Goal: Transaction & Acquisition: Purchase product/service

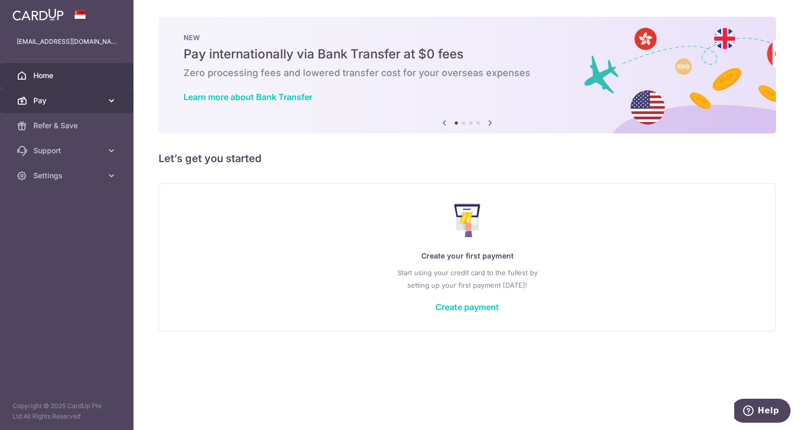
click at [81, 102] on span "Pay" at bounding box center [67, 100] width 69 height 10
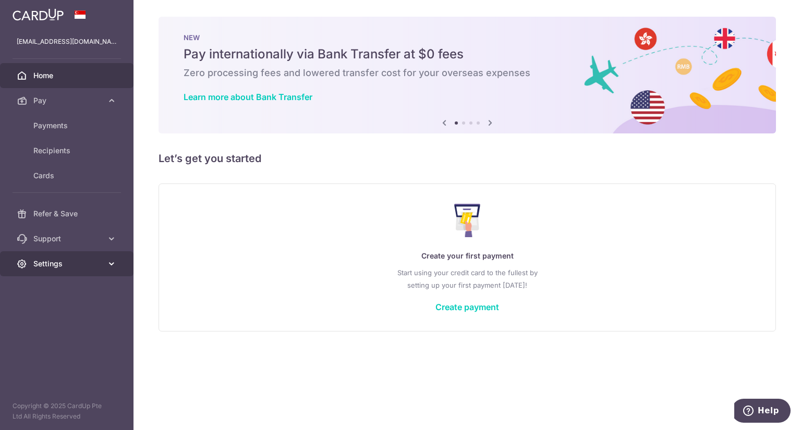
click at [93, 256] on link "Settings" at bounding box center [66, 263] width 133 height 25
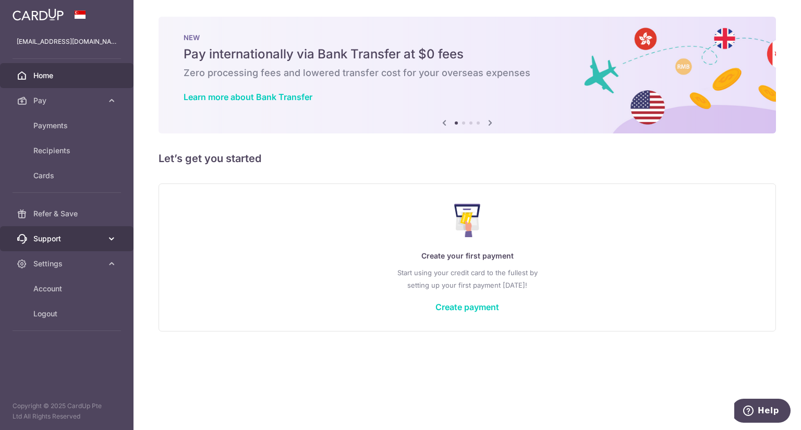
click at [95, 238] on span "Support" at bounding box center [67, 239] width 69 height 10
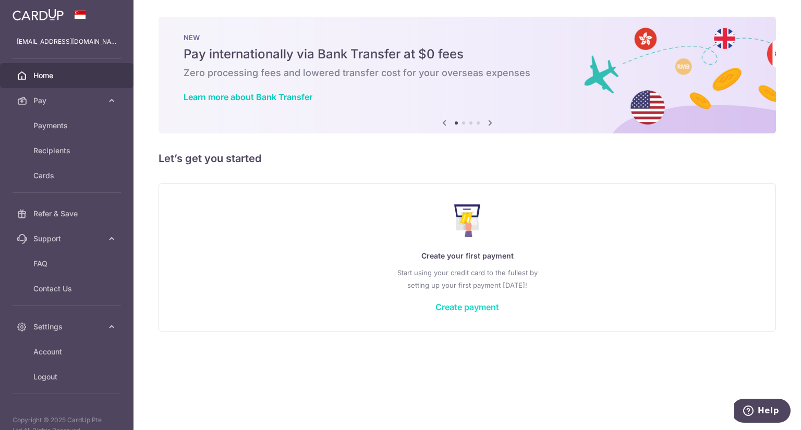
click at [488, 308] on link "Create payment" at bounding box center [467, 307] width 64 height 10
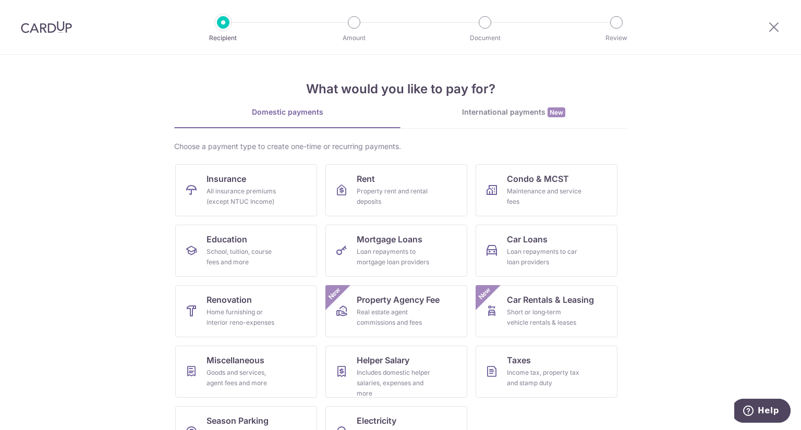
scroll to position [36, 0]
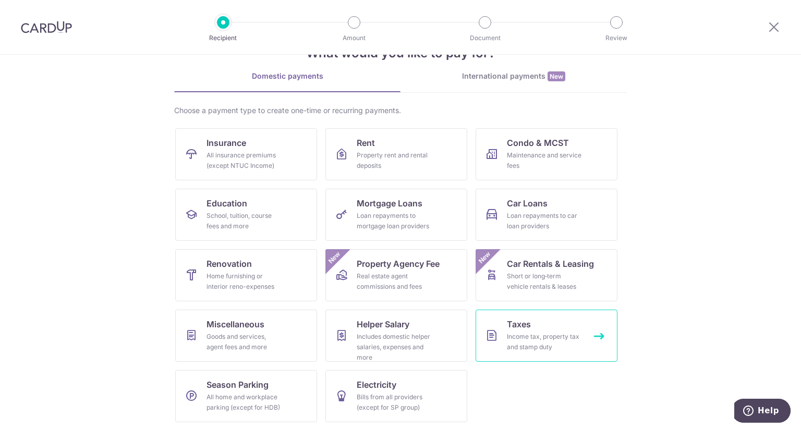
click at [547, 335] on div "Income tax, property tax and stamp duty" at bounding box center [544, 342] width 75 height 21
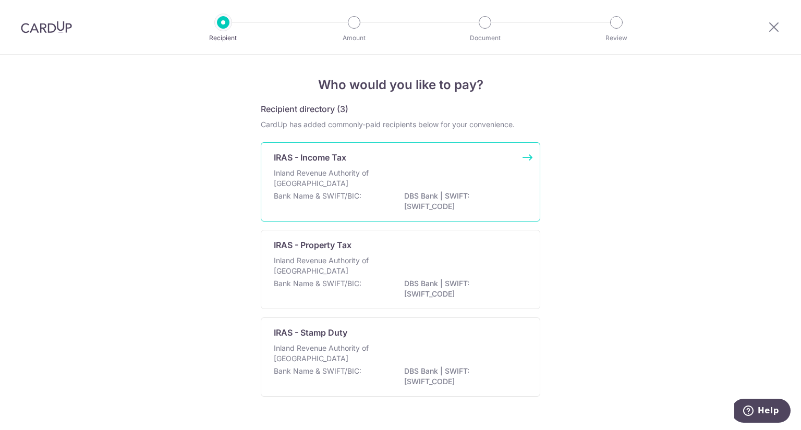
click at [480, 179] on div "Inland Revenue Authority of Singapore" at bounding box center [400, 179] width 253 height 23
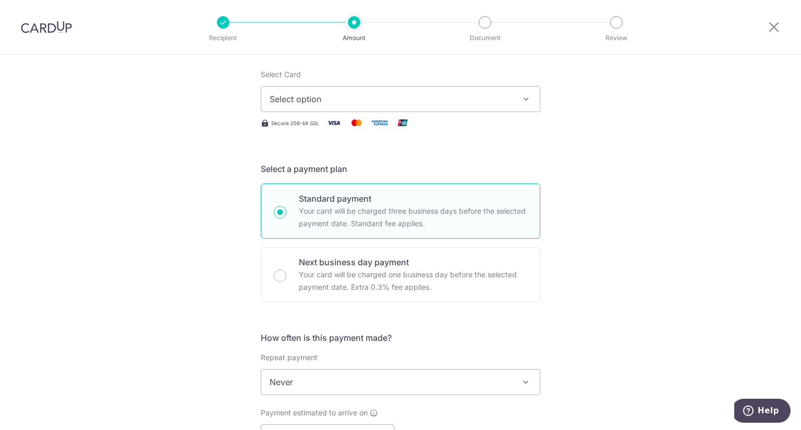
scroll to position [52, 0]
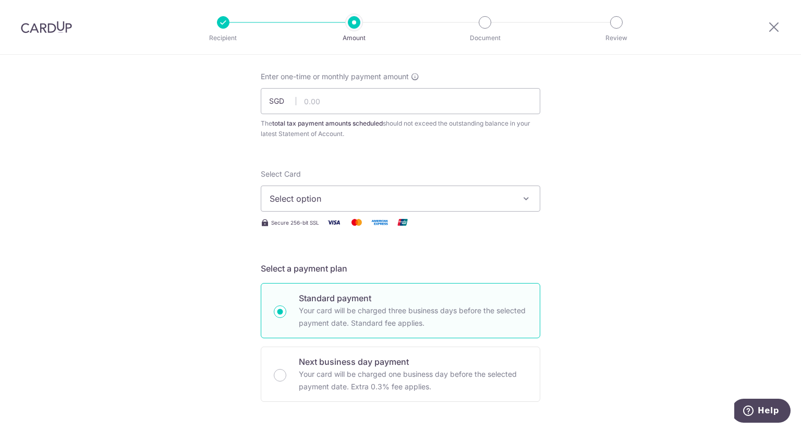
click at [20, 34] on div at bounding box center [46, 27] width 93 height 54
drag, startPoint x: 38, startPoint y: 28, endPoint x: 448, endPoint y: 58, distance: 412.0
click at [38, 28] on img at bounding box center [46, 27] width 51 height 13
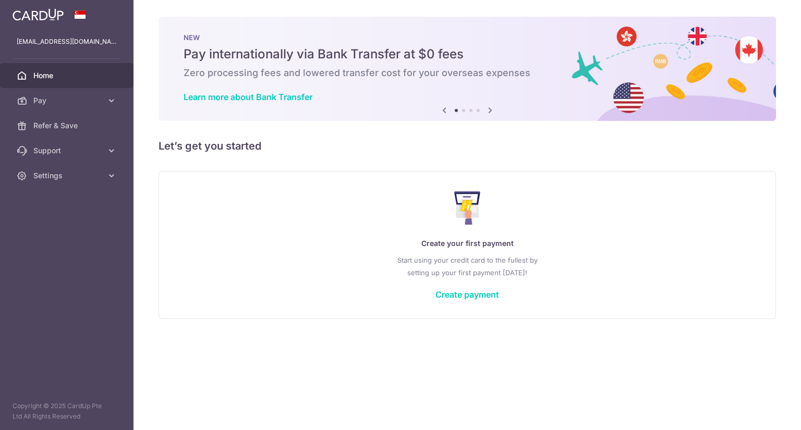
click at [42, 12] on img at bounding box center [38, 14] width 51 height 13
click at [496, 108] on icon at bounding box center [490, 110] width 13 height 13
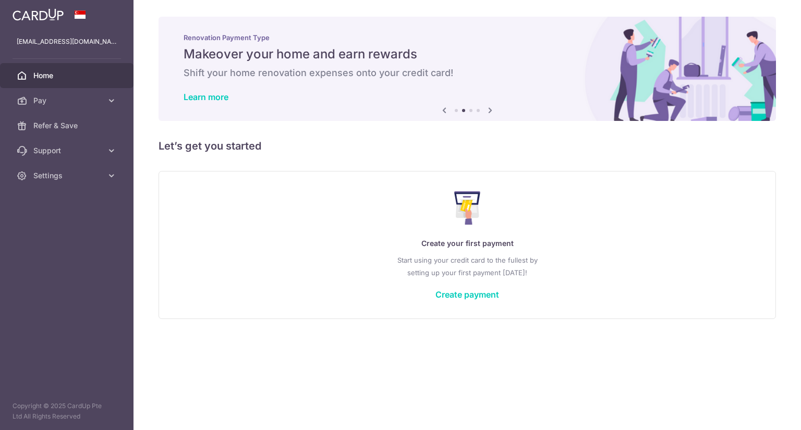
click at [496, 108] on icon at bounding box center [490, 110] width 13 height 13
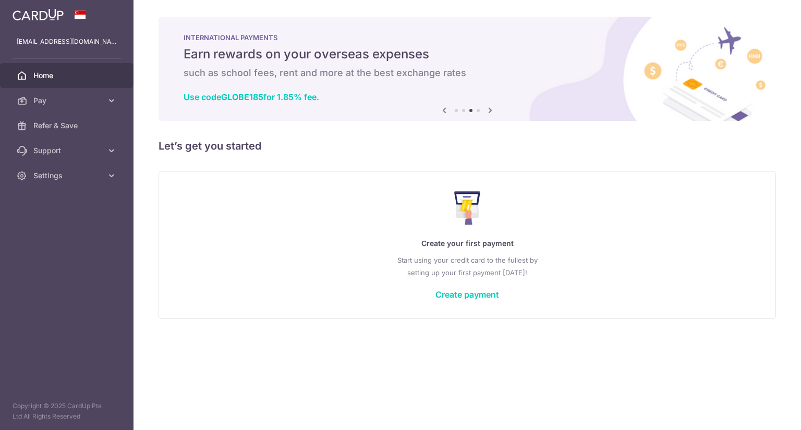
click at [496, 108] on icon at bounding box center [490, 110] width 13 height 13
